Goal: Navigation & Orientation: Find specific page/section

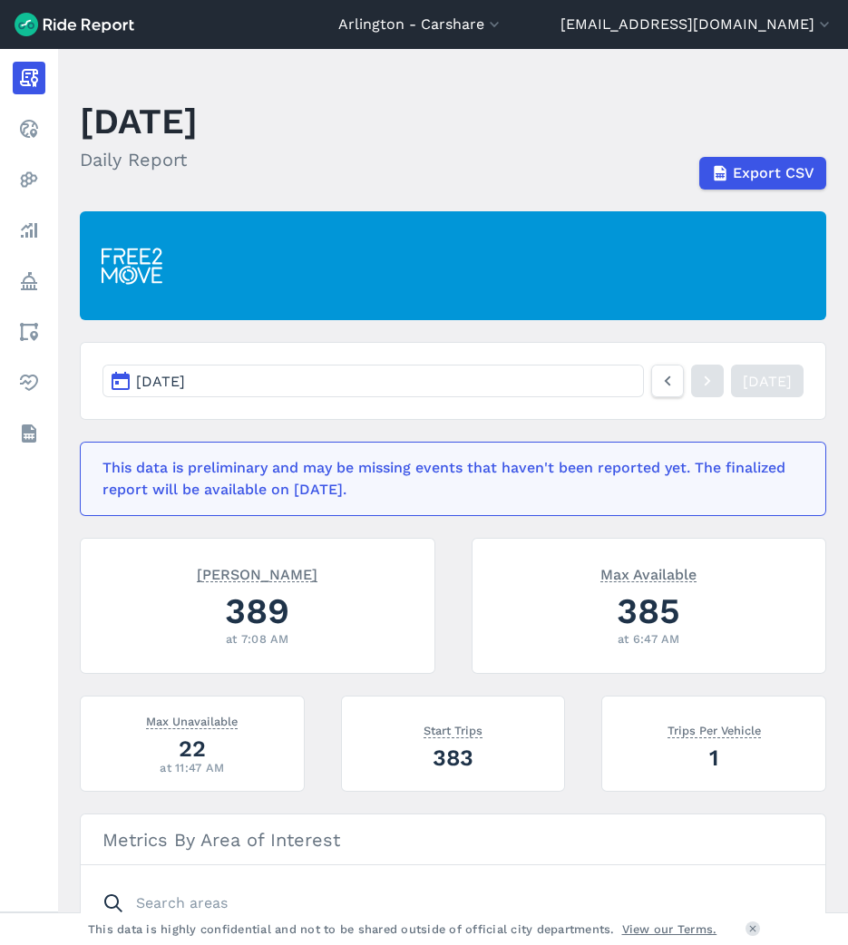
drag, startPoint x: 840, startPoint y: 345, endPoint x: 836, endPoint y: 393, distance: 47.3
click at [836, 393] on main "[DATE] Daily Report Export CSV [DATE] [DATE] This data is preliminary and may b…" at bounding box center [453, 480] width 790 height 863
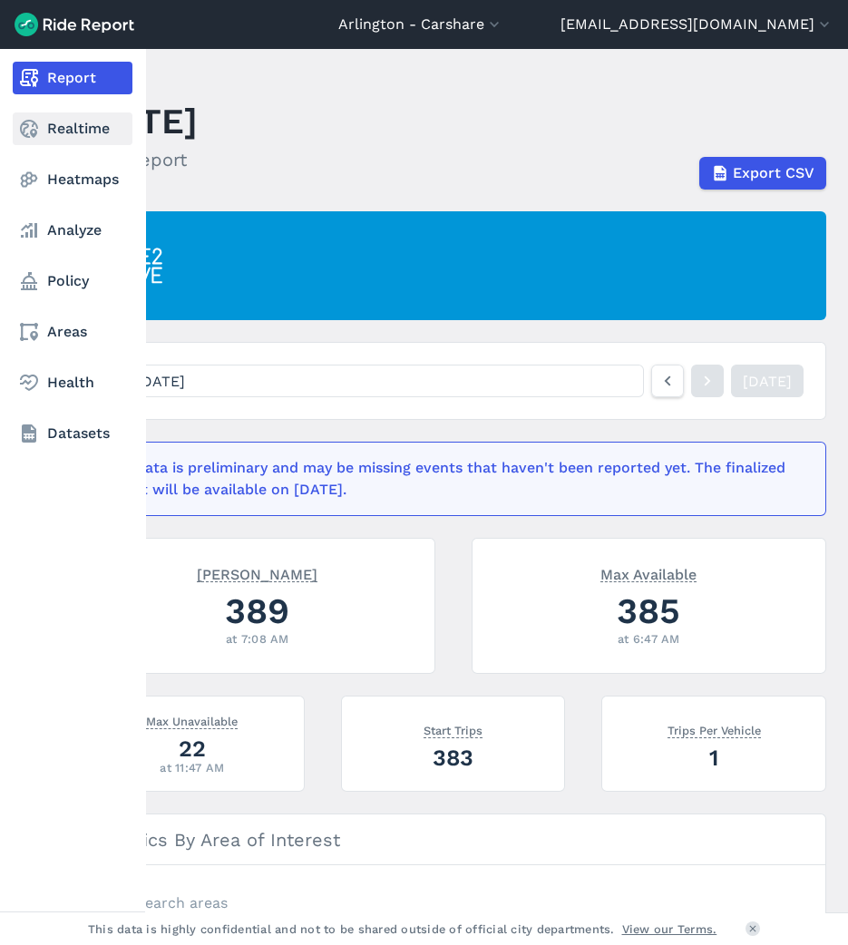
click at [82, 124] on link "Realtime" at bounding box center [73, 128] width 120 height 33
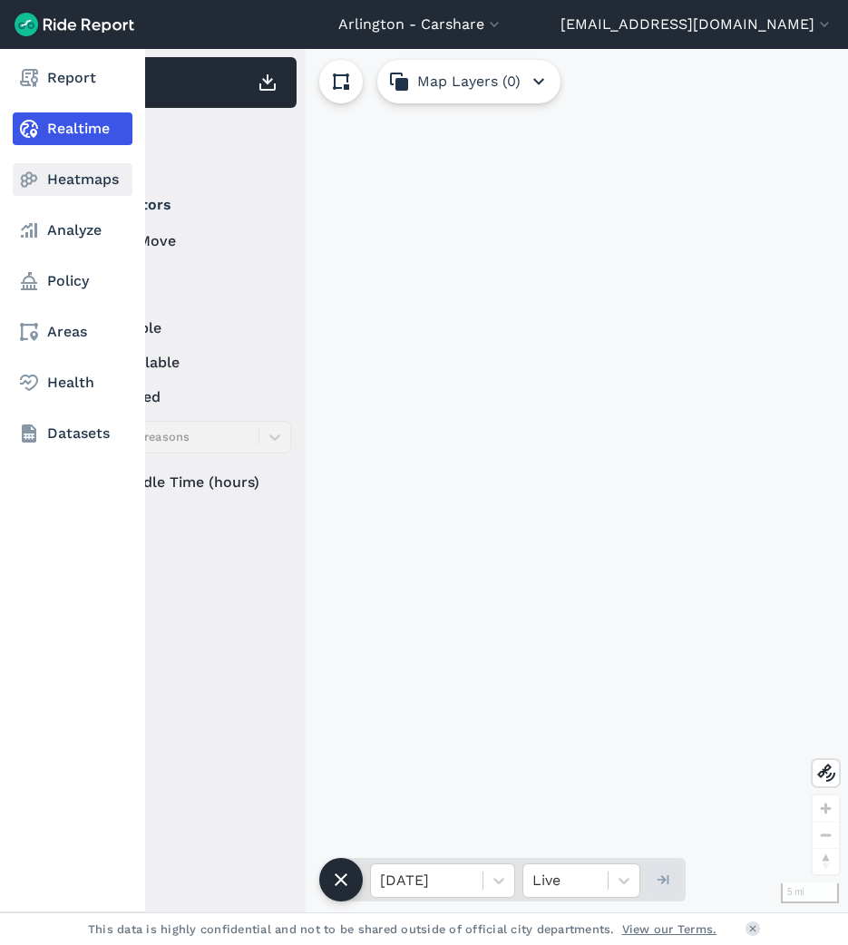
click at [81, 189] on link "Heatmaps" at bounding box center [73, 179] width 120 height 33
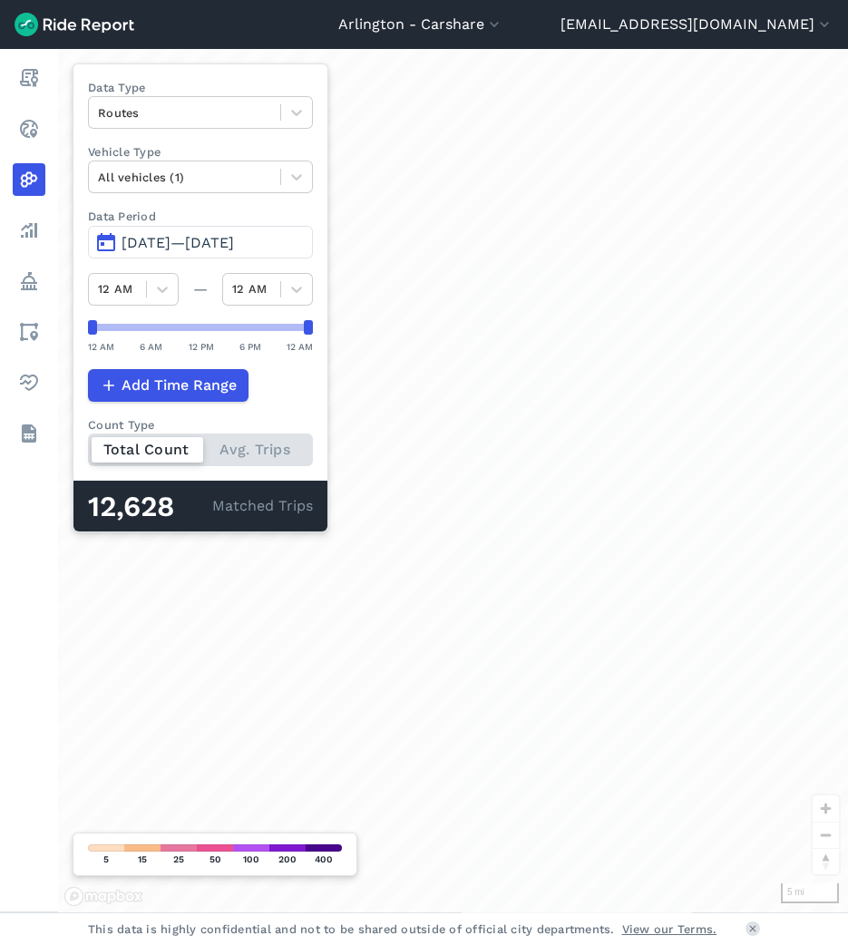
click at [342, 43] on header "[GEOGRAPHIC_DATA] - [GEOGRAPHIC_DATA] [GEOGRAPHIC_DATA] - All Micromobility [GE…" at bounding box center [424, 24] width 848 height 49
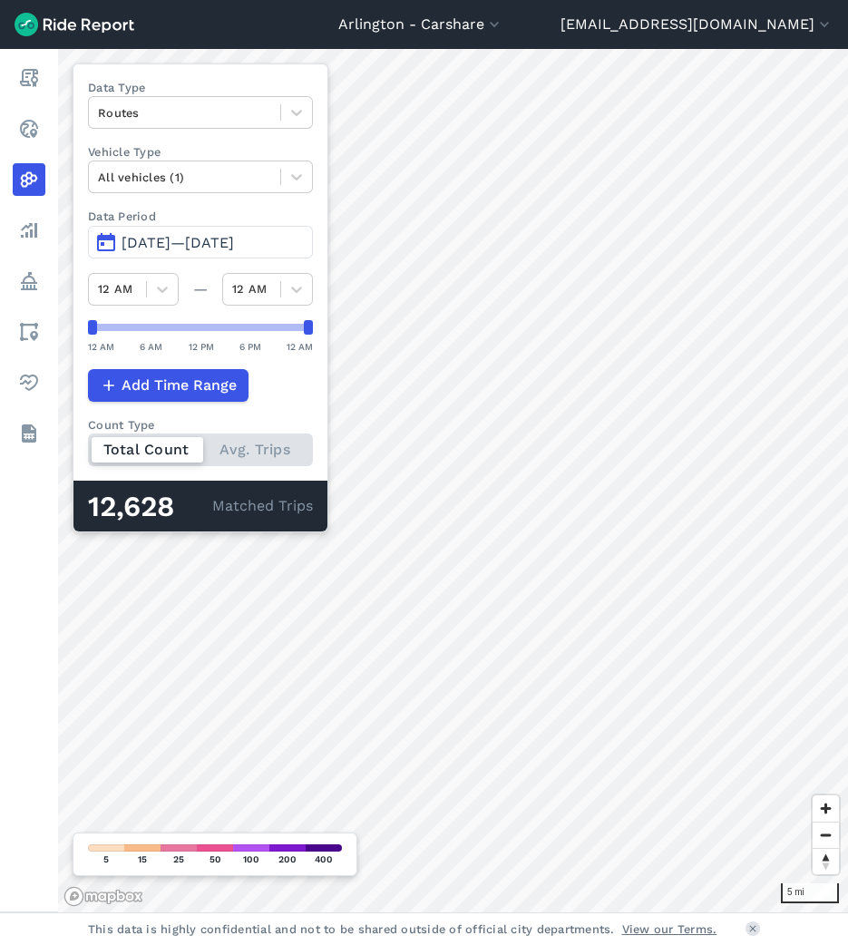
click at [368, 30] on header "[GEOGRAPHIC_DATA] - [GEOGRAPHIC_DATA] [GEOGRAPHIC_DATA] - All Micromobility [GE…" at bounding box center [424, 24] width 848 height 49
